Goal: Communication & Community: Answer question/provide support

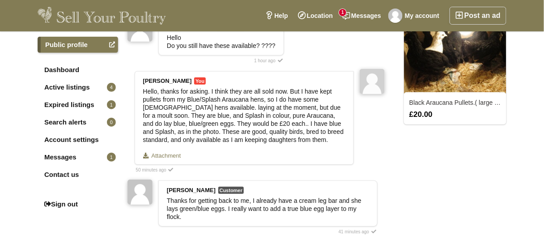
scroll to position [107, 0]
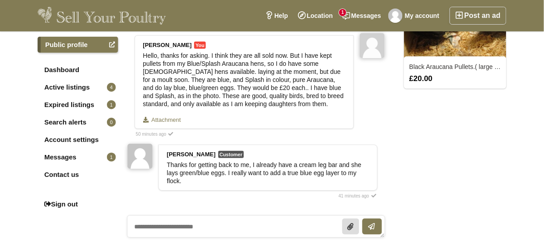
click at [144, 223] on textarea at bounding box center [256, 226] width 258 height 22
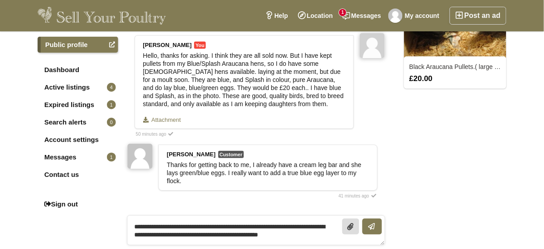
type textarea "**********"
click at [354, 228] on icon at bounding box center [351, 226] width 8 height 7
click at [354, 228] on input "Upload file" at bounding box center [350, 225] width 17 height 13
type input "**********"
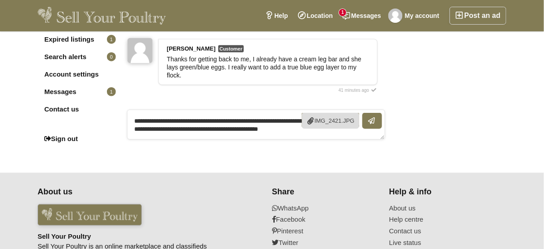
scroll to position [215, 0]
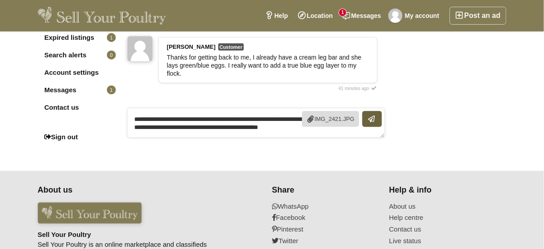
click at [371, 115] on icon "submit" at bounding box center [372, 118] width 6 height 7
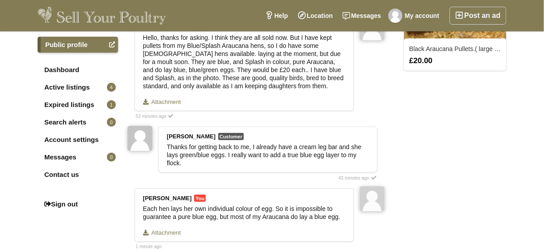
scroll to position [215, 0]
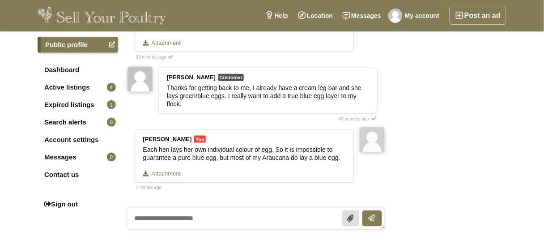
click at [145, 214] on textarea at bounding box center [256, 218] width 258 height 22
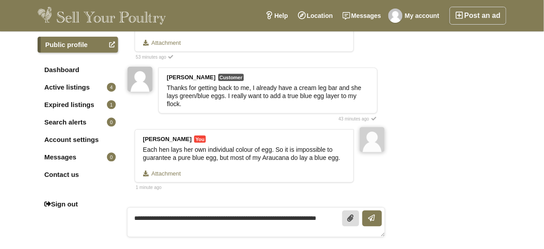
scroll to position [0, 0]
type textarea "**********"
click at [372, 212] on button "submit" at bounding box center [372, 218] width 20 height 16
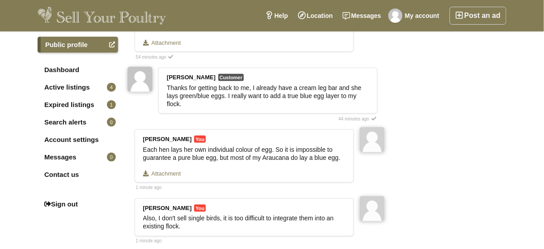
click at [191, 74] on strong "[PERSON_NAME]" at bounding box center [191, 77] width 49 height 7
click at [175, 76] on strong "[PERSON_NAME]" at bounding box center [191, 77] width 49 height 7
click at [149, 77] on img at bounding box center [139, 79] width 25 height 25
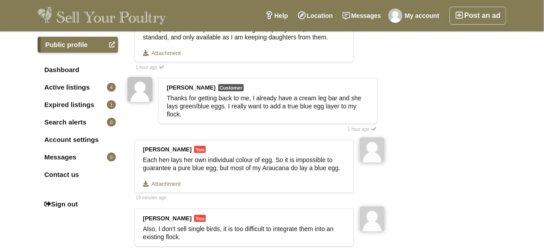
scroll to position [179, 0]
